Goal: Information Seeking & Learning: Learn about a topic

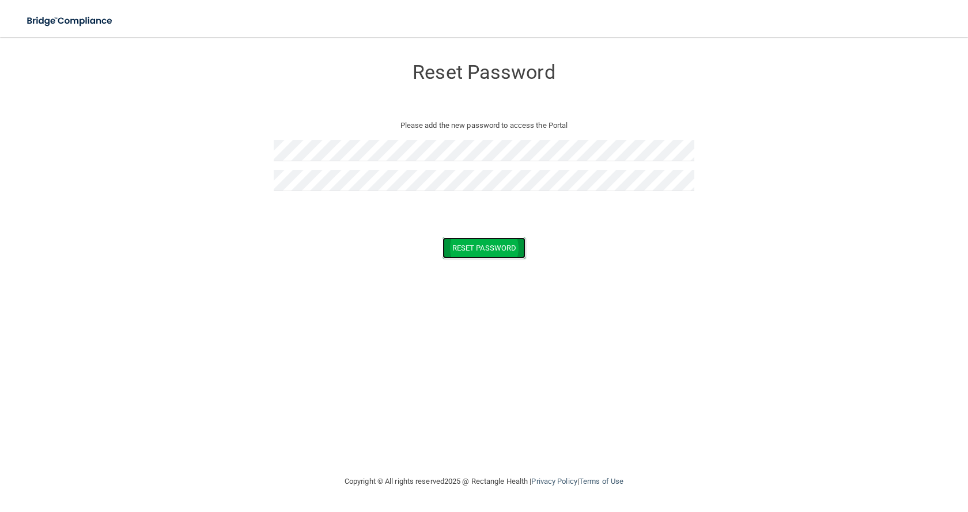
click at [503, 249] on button "Reset Password" at bounding box center [484, 247] width 83 height 21
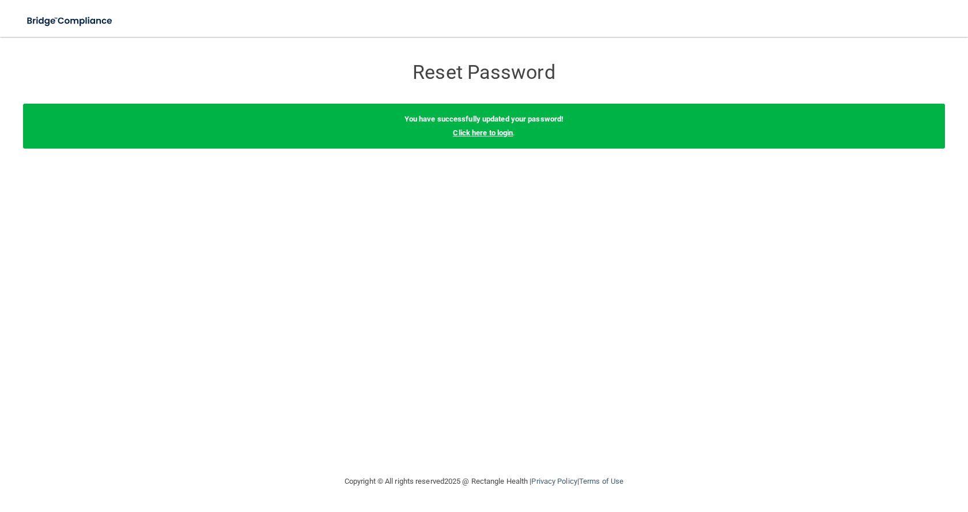
click at [488, 135] on link "Click here to login" at bounding box center [483, 133] width 60 height 9
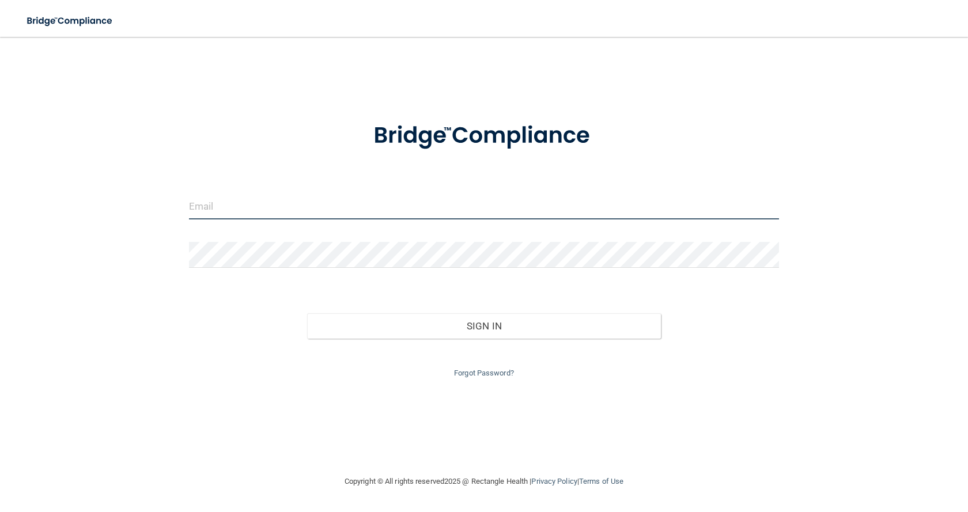
click at [225, 203] on input "email" at bounding box center [484, 207] width 590 height 26
click at [287, 206] on input "[EMAIL_ADDRESS],com" at bounding box center [484, 207] width 590 height 26
type input "[EMAIL_ADDRESS][DOMAIN_NAME]"
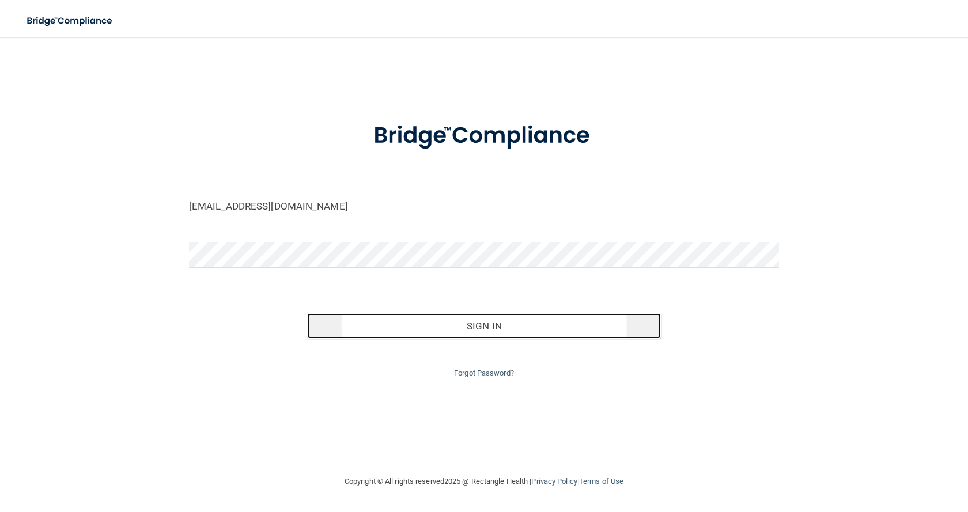
click at [481, 326] on button "Sign In" at bounding box center [484, 326] width 354 height 25
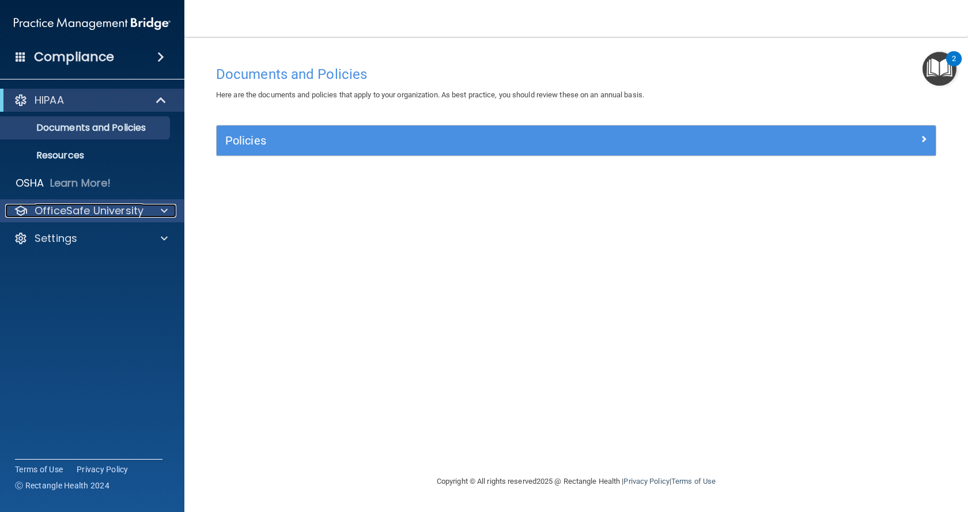
click at [80, 207] on p "OfficeSafe University" at bounding box center [89, 211] width 109 height 14
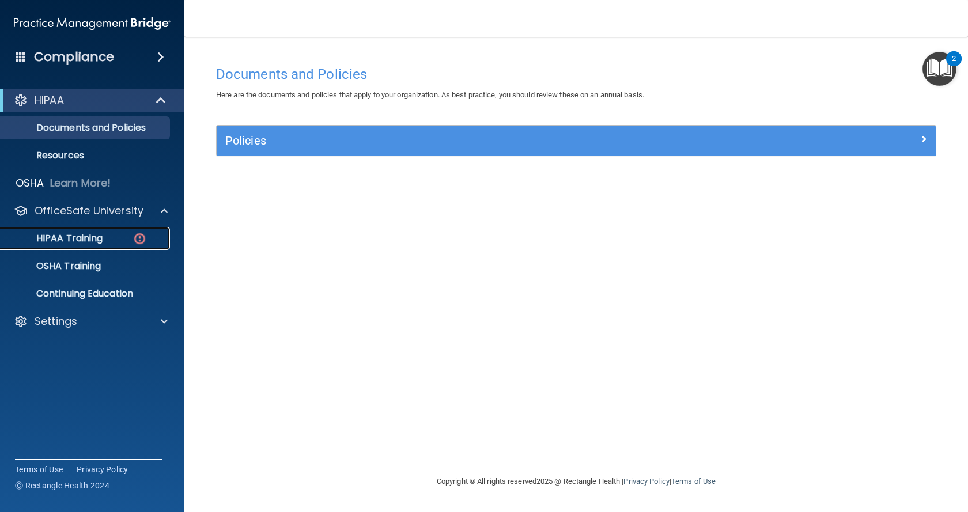
click at [92, 239] on p "HIPAA Training" at bounding box center [54, 239] width 95 height 12
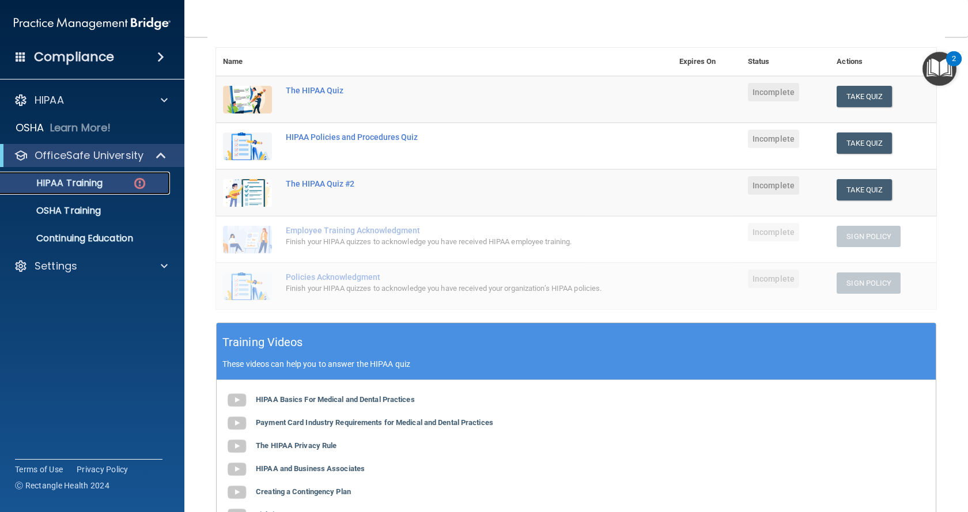
scroll to position [173, 0]
